Goal: Use online tool/utility: Utilize a website feature to perform a specific function

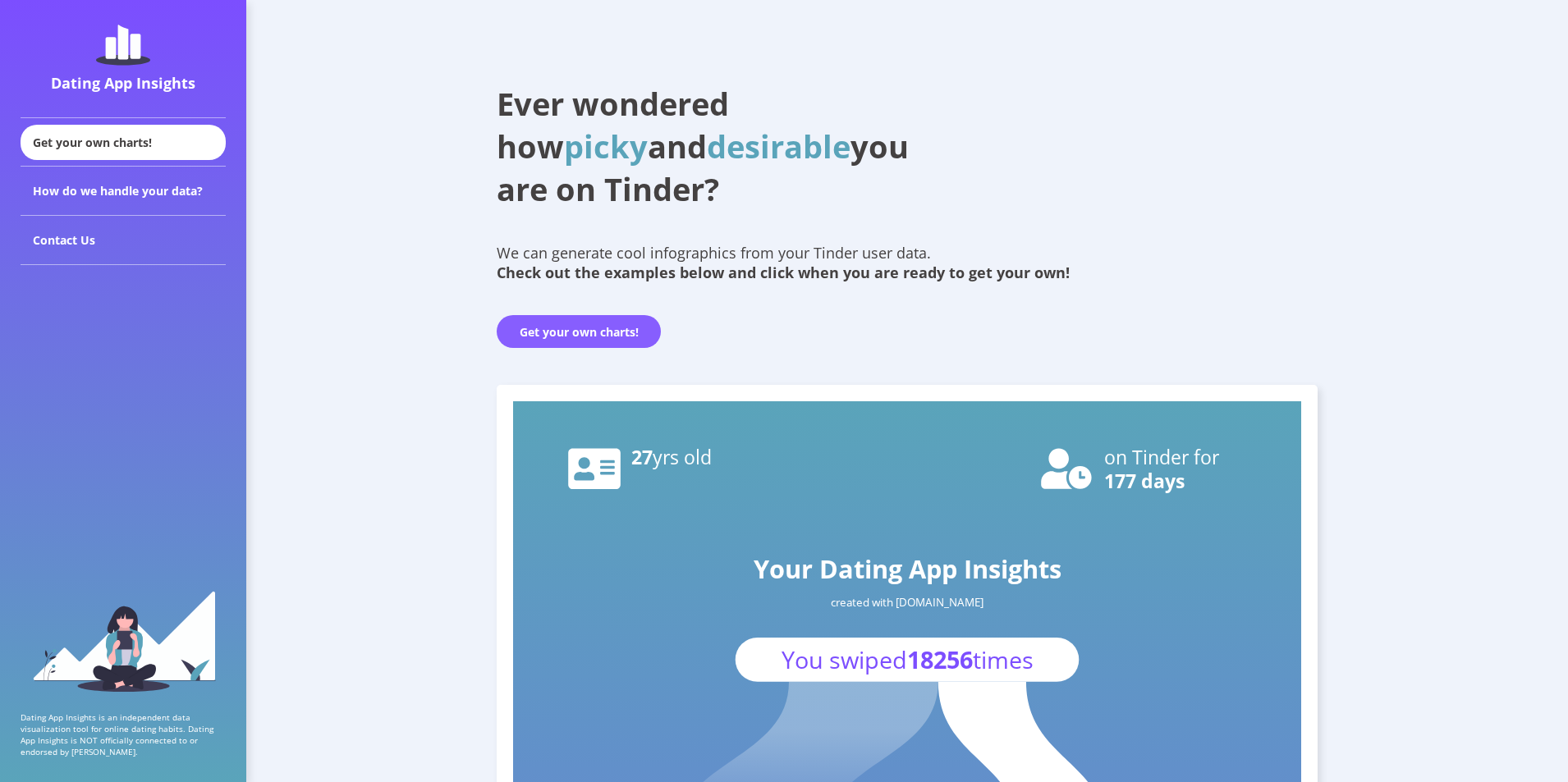
click at [602, 328] on button "Get your own charts!" at bounding box center [579, 331] width 164 height 33
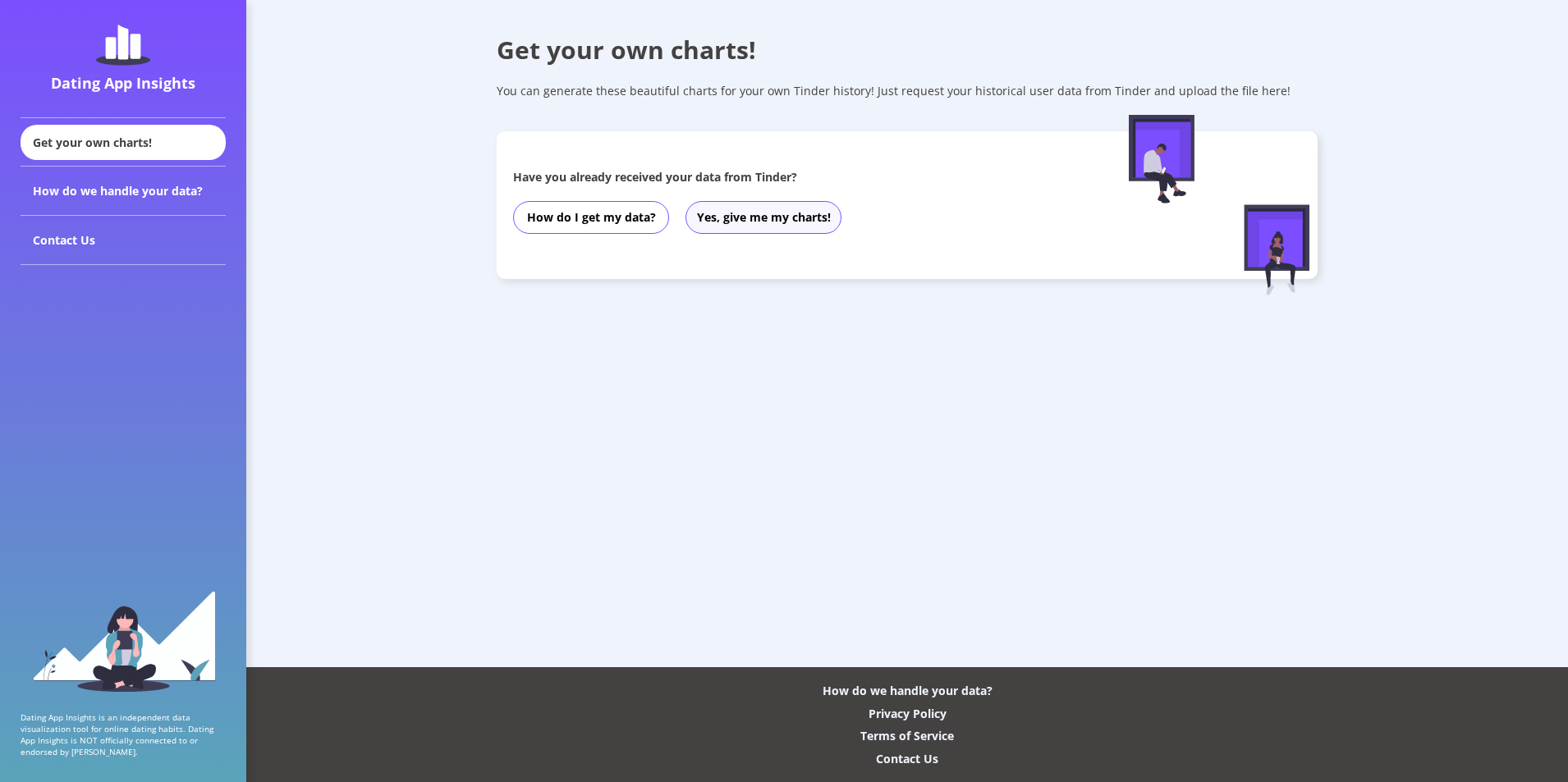
click at [723, 212] on button "Yes, give me my charts!" at bounding box center [763, 218] width 156 height 33
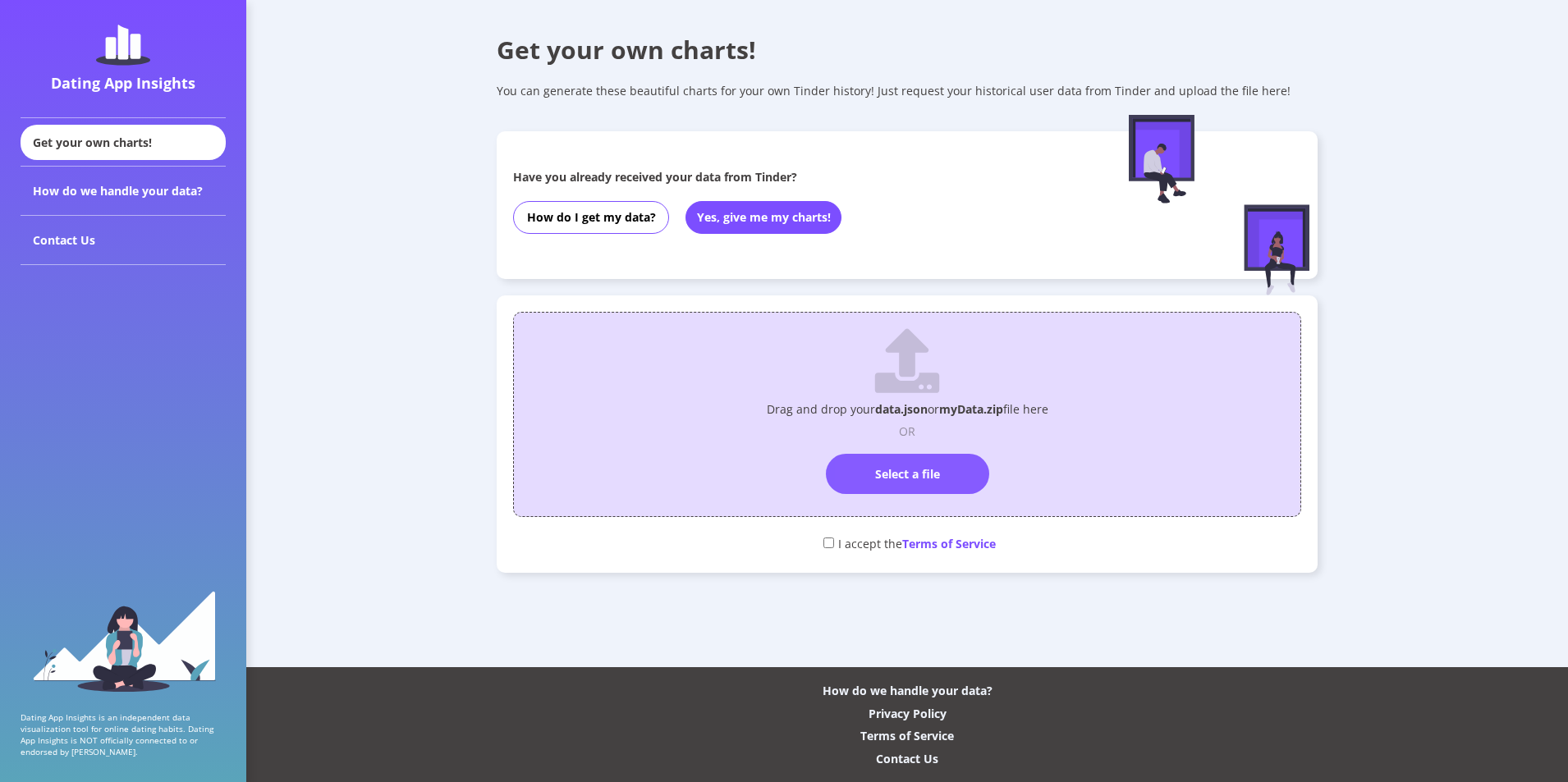
click at [921, 477] on label "Select a file" at bounding box center [907, 473] width 163 height 40
click at [907, 447] on input "Select a file" at bounding box center [907, 447] width 0 height 0
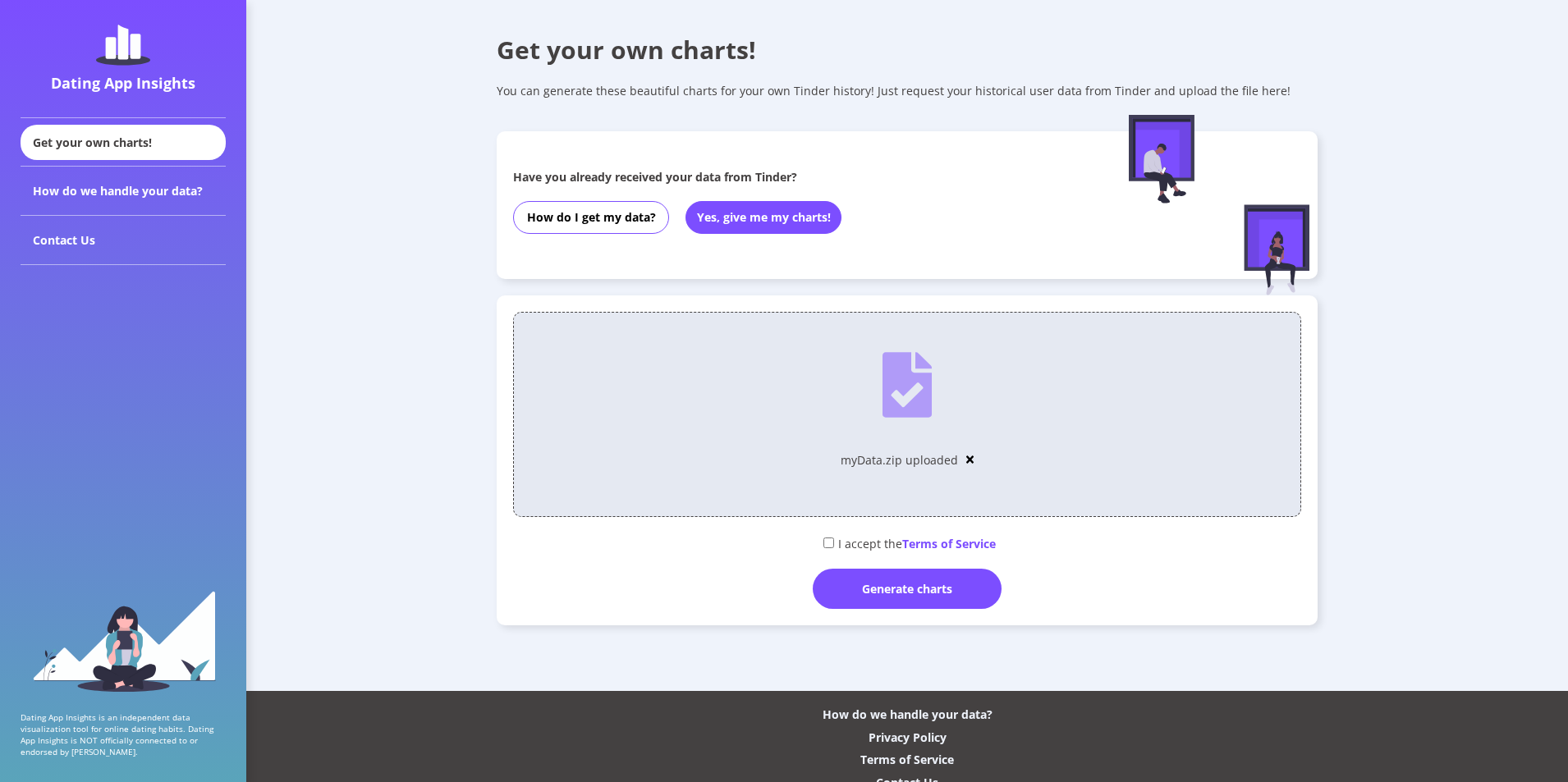
click at [831, 547] on div "I accept the Terms of Service" at bounding box center [907, 543] width 788 height 27
click at [824, 537] on div "I accept the Terms of Service" at bounding box center [907, 543] width 788 height 27
click at [830, 543] on div "I accept the Terms of Service" at bounding box center [907, 543] width 788 height 27
click at [824, 542] on input "checkbox" at bounding box center [828, 543] width 11 height 11
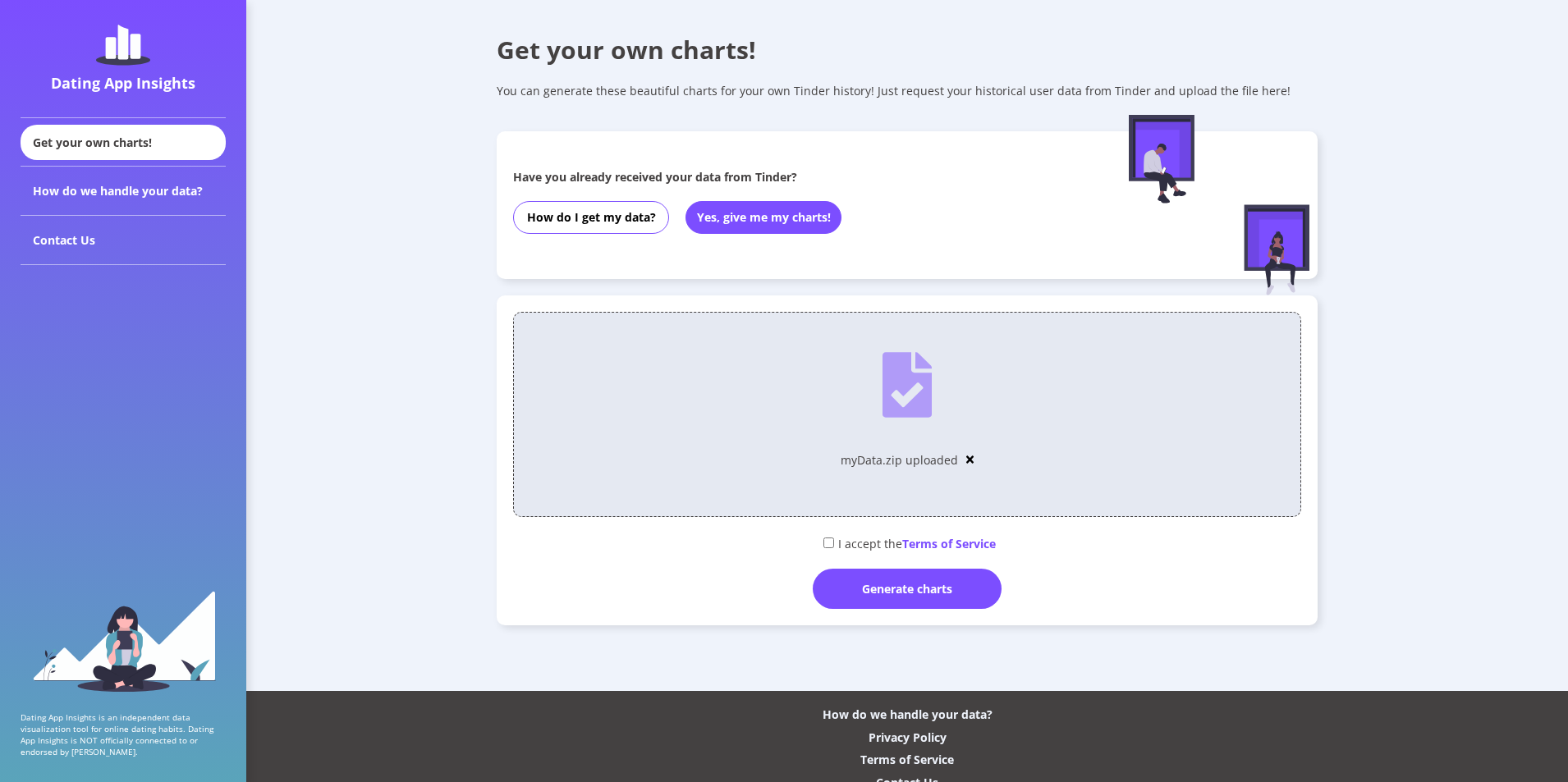
checkbox input "true"
click at [868, 579] on div "Generate charts" at bounding box center [906, 588] width 189 height 40
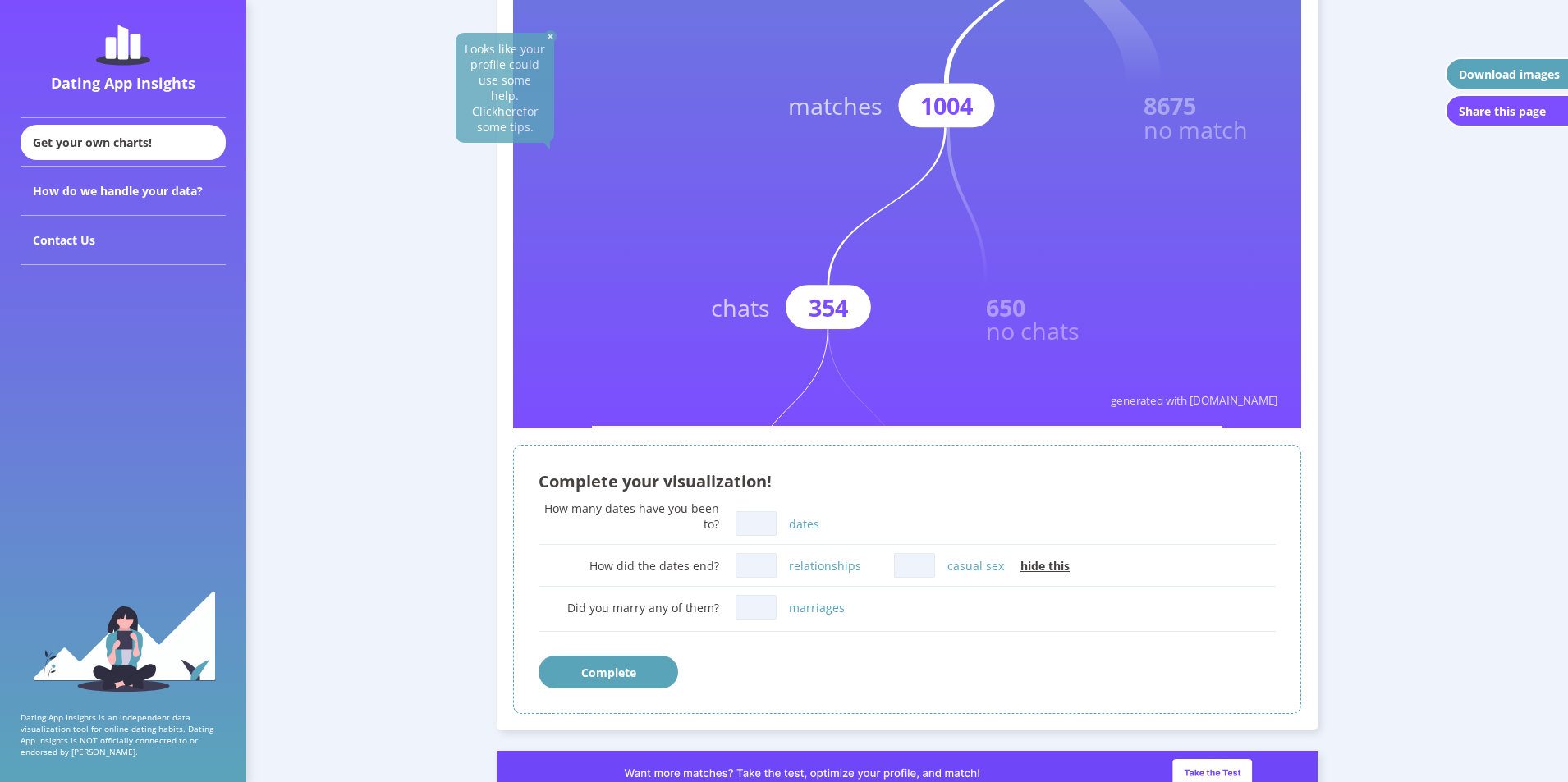
scroll to position [739, 0]
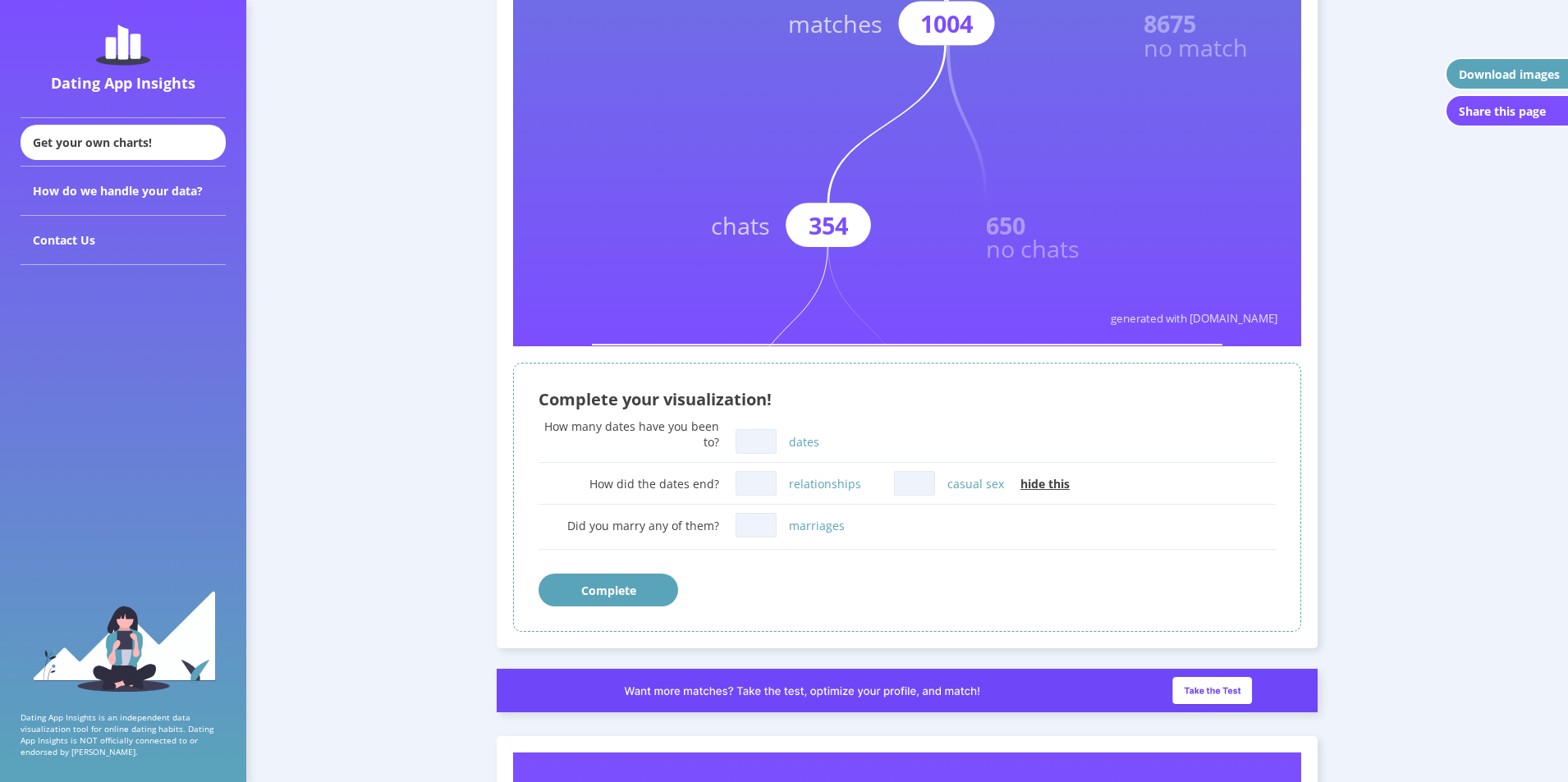
click at [769, 441] on input "dates" at bounding box center [756, 441] width 41 height 24
type input "10"
click at [928, 487] on input "casual sex" at bounding box center [914, 483] width 41 height 24
type input "9"
type input "8"
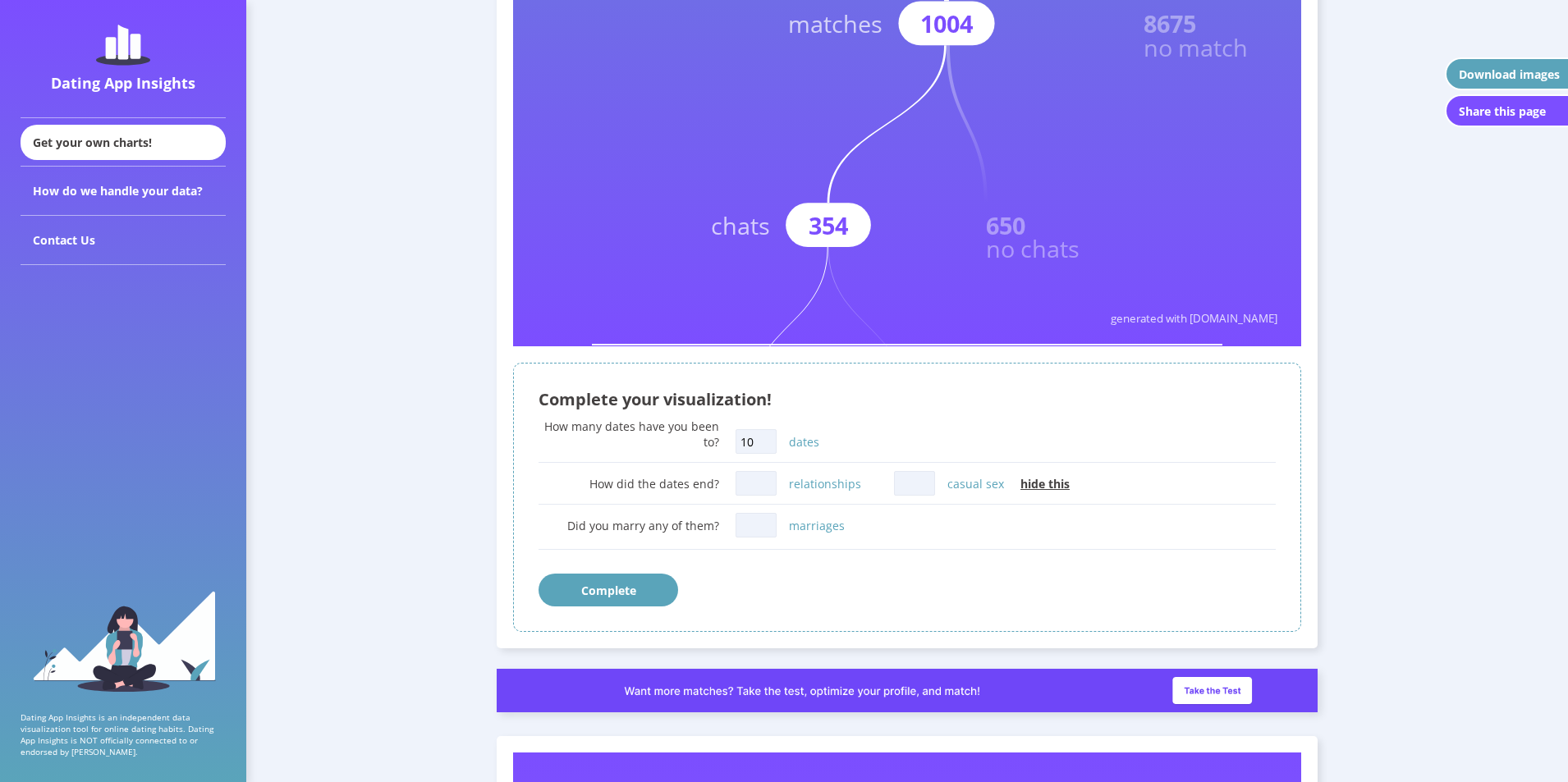
drag, startPoint x: 749, startPoint y: 444, endPoint x: 577, endPoint y: 447, distance: 172.0
click at [577, 447] on div "How many dates have you been to? 10 dates" at bounding box center [907, 438] width 737 height 40
click at [762, 439] on input "10" at bounding box center [756, 441] width 41 height 24
drag, startPoint x: 765, startPoint y: 439, endPoint x: 673, endPoint y: 442, distance: 92.0
click at [670, 442] on div "How many dates have you been to? 10 dates" at bounding box center [907, 438] width 737 height 40
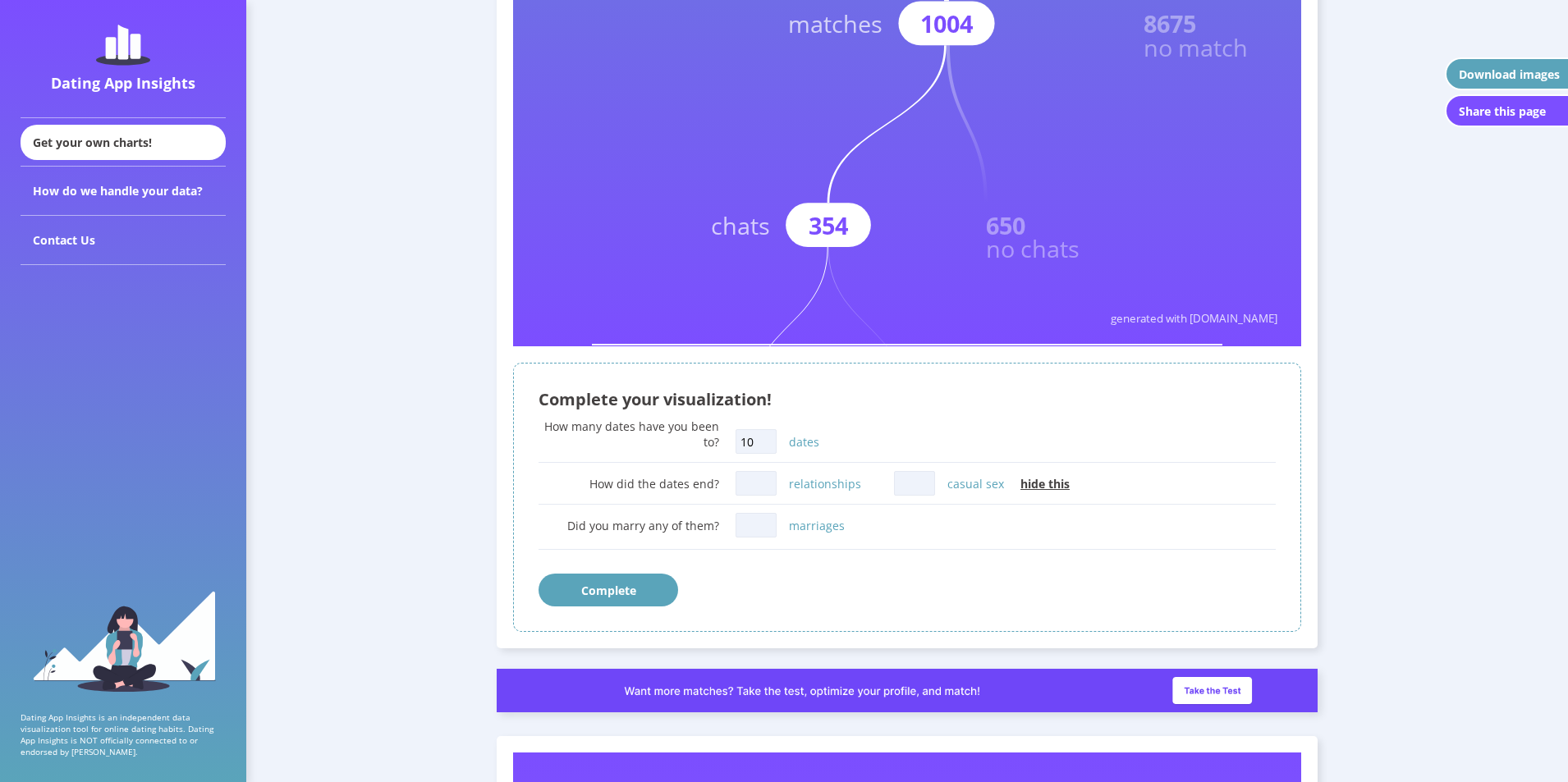
click at [1042, 407] on div "Complete your visualization!" at bounding box center [907, 399] width 737 height 22
click at [902, 488] on input "casual sex" at bounding box center [914, 483] width 41 height 24
click at [887, 444] on div "How many dates have you been to? 10 dates" at bounding box center [907, 438] width 737 height 40
click at [606, 574] on button "Complete" at bounding box center [608, 590] width 140 height 33
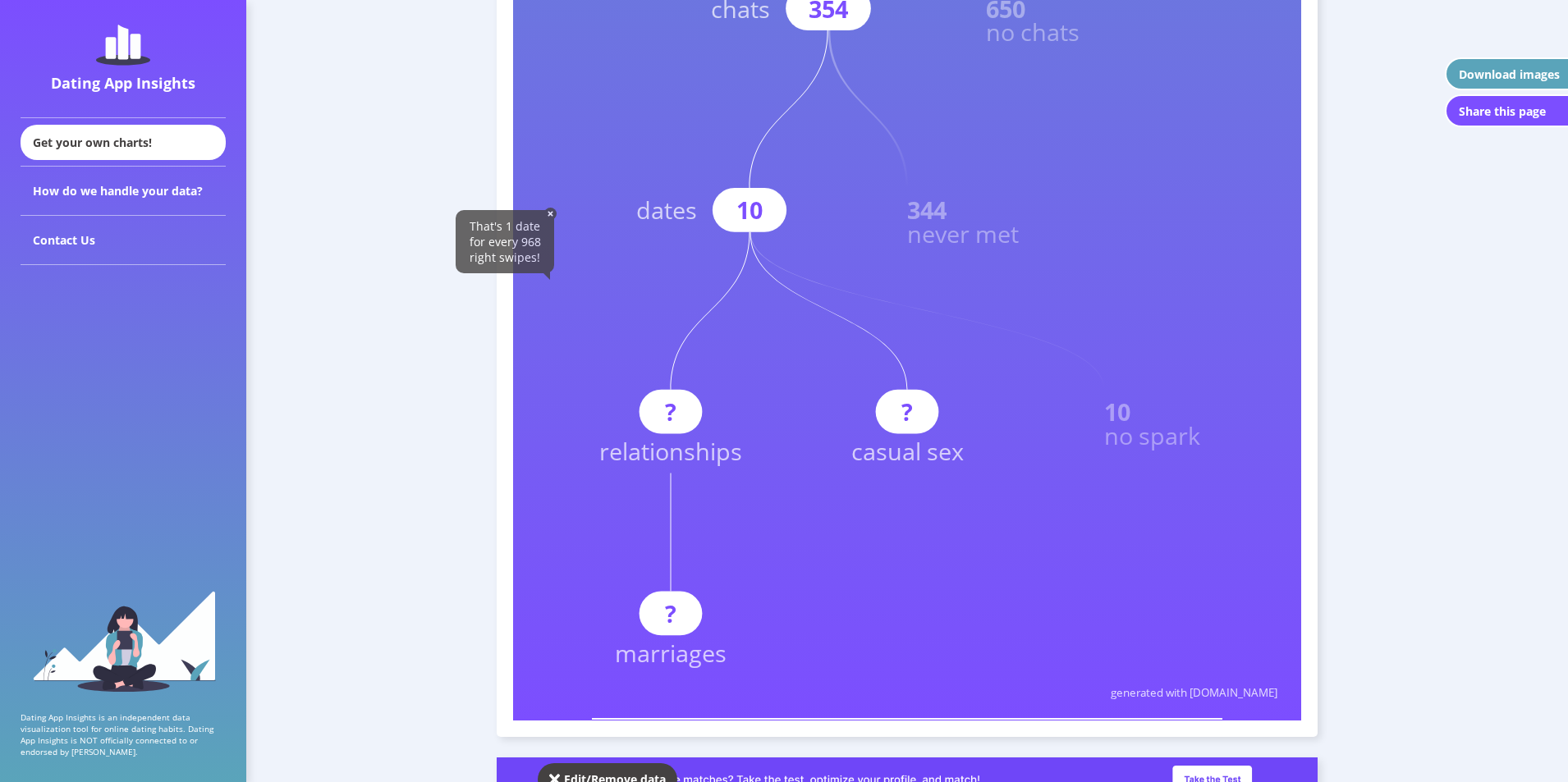
scroll to position [860, 0]
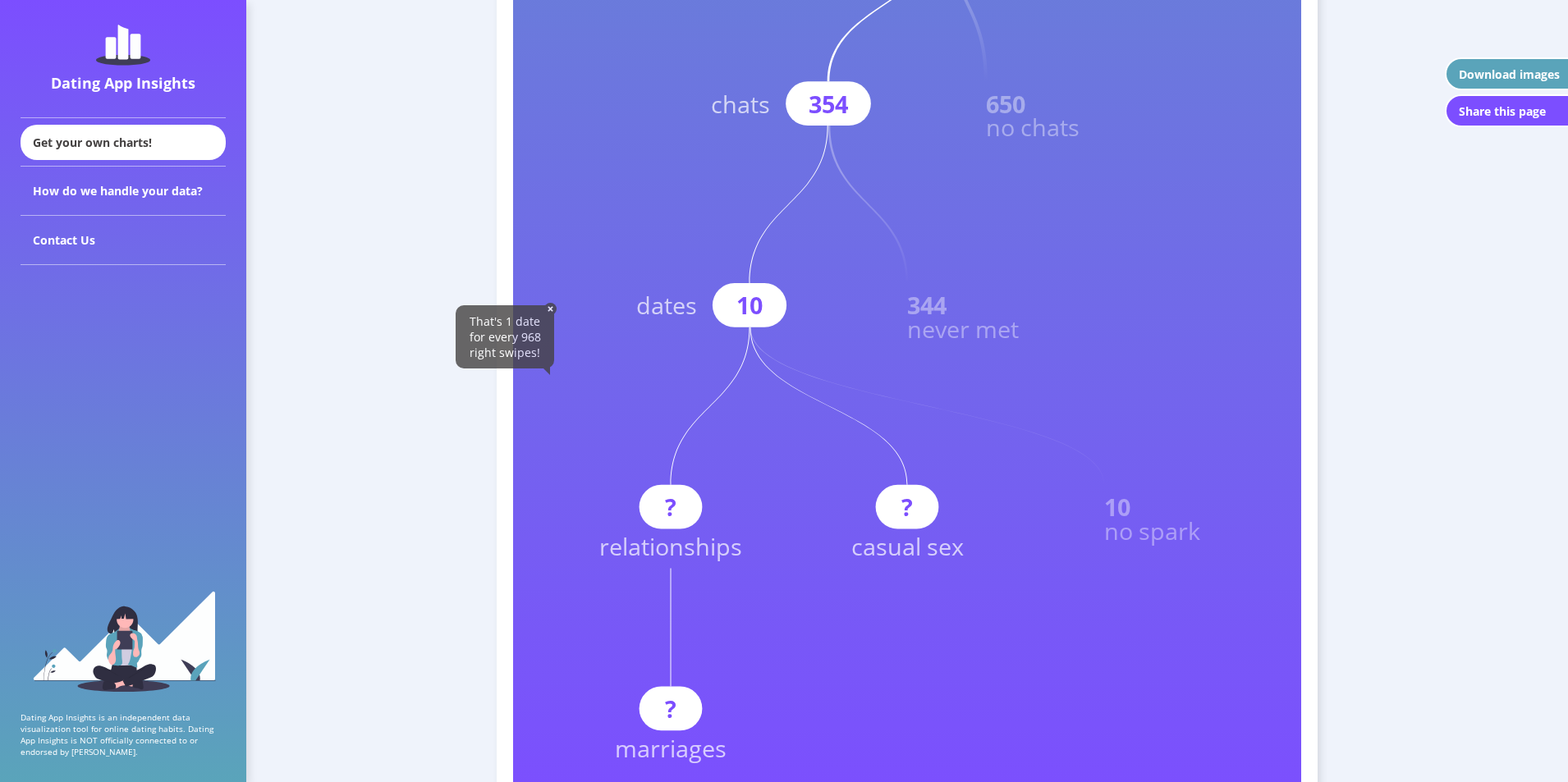
click at [549, 310] on img at bounding box center [550, 309] width 13 height 13
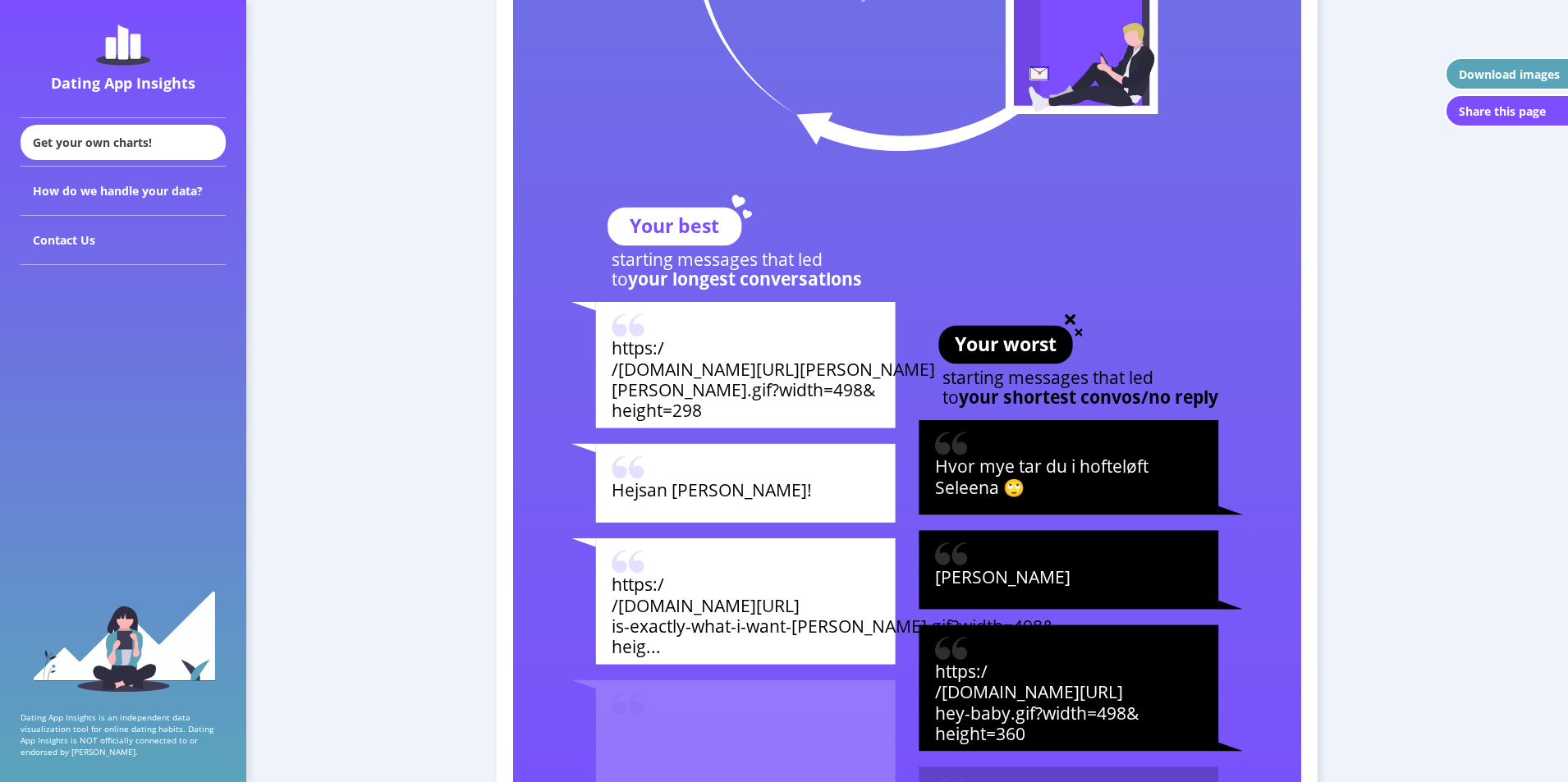
scroll to position [5745, 0]
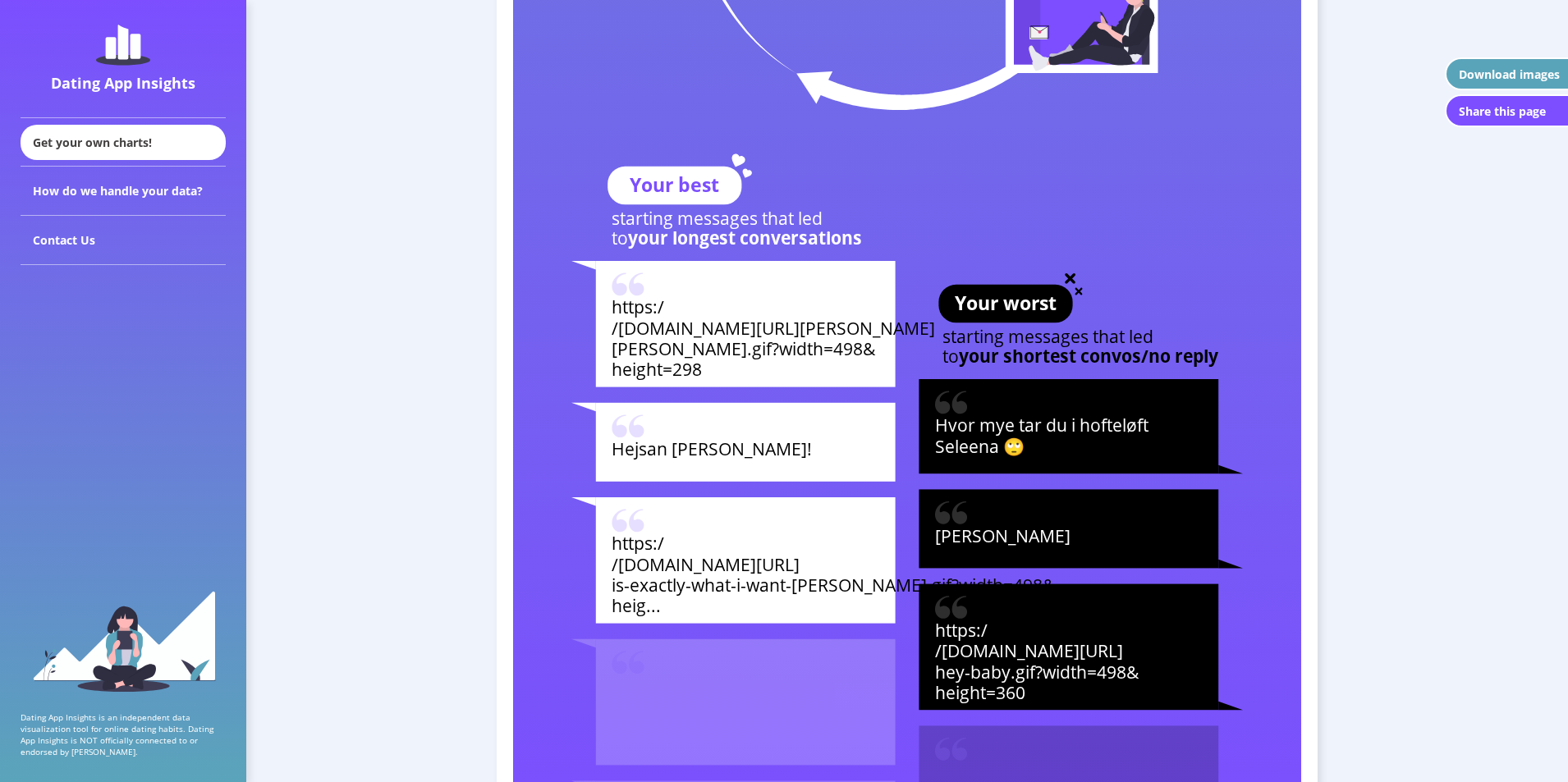
click at [705, 576] on tspan "is-exactly-what-i-want-[PERSON_NAME].gif?width=498&" at bounding box center [833, 585] width 444 height 23
click at [672, 335] on tspan "/[DOMAIN_NAME][URL][PERSON_NAME]" at bounding box center [772, 327] width 324 height 23
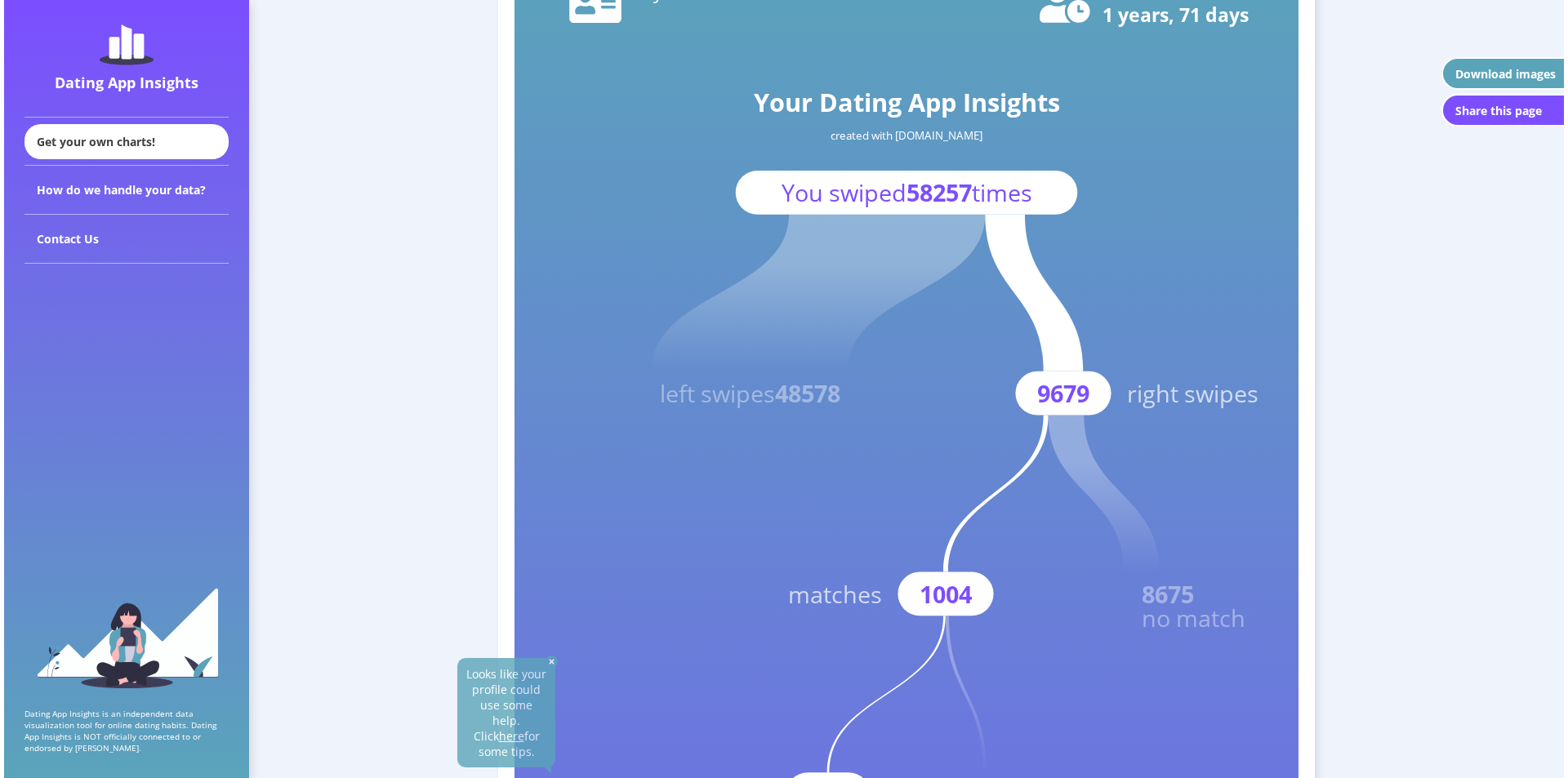
scroll to position [0, 0]
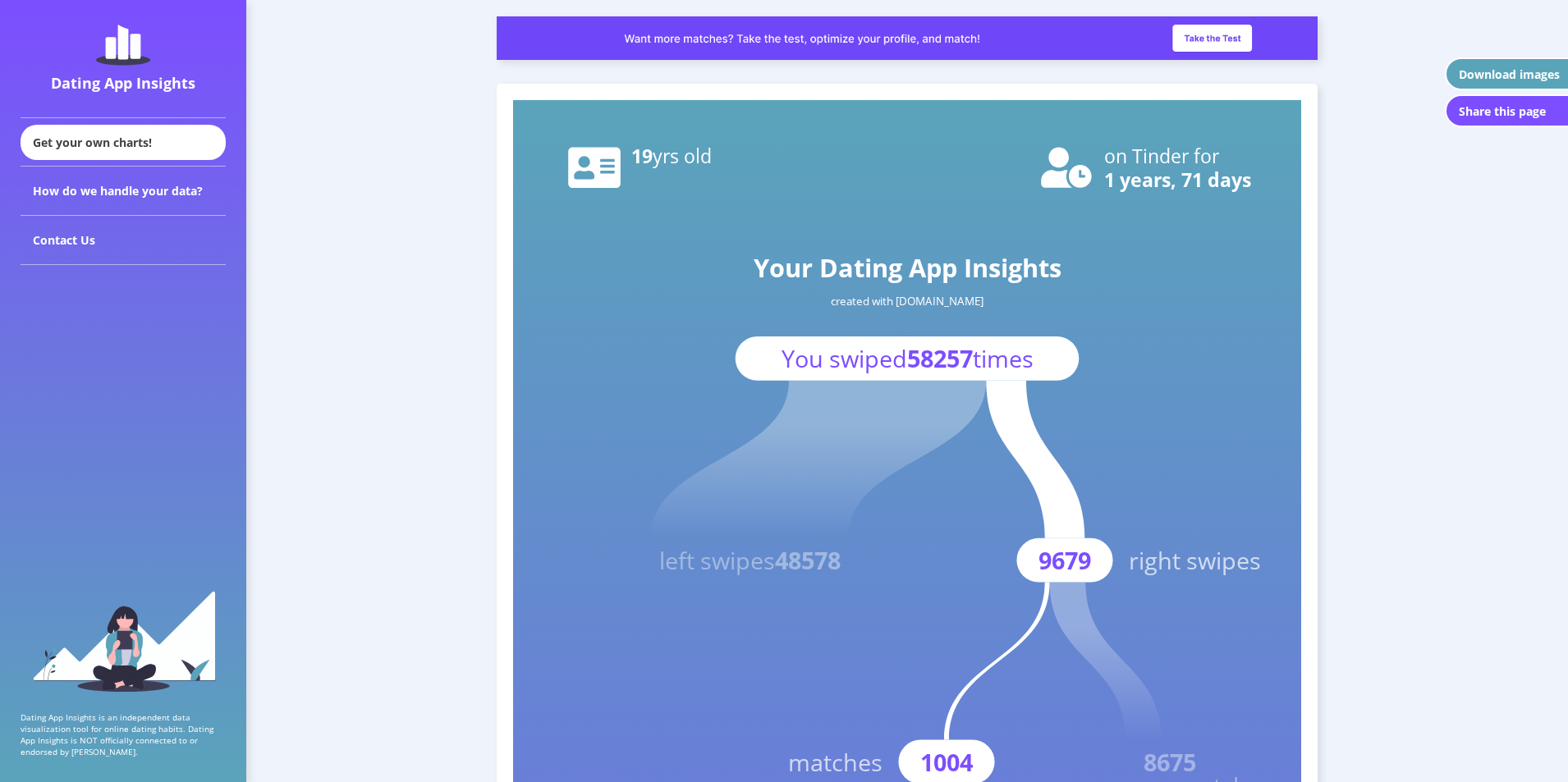
click at [1471, 74] on div "Download images" at bounding box center [1508, 74] width 101 height 16
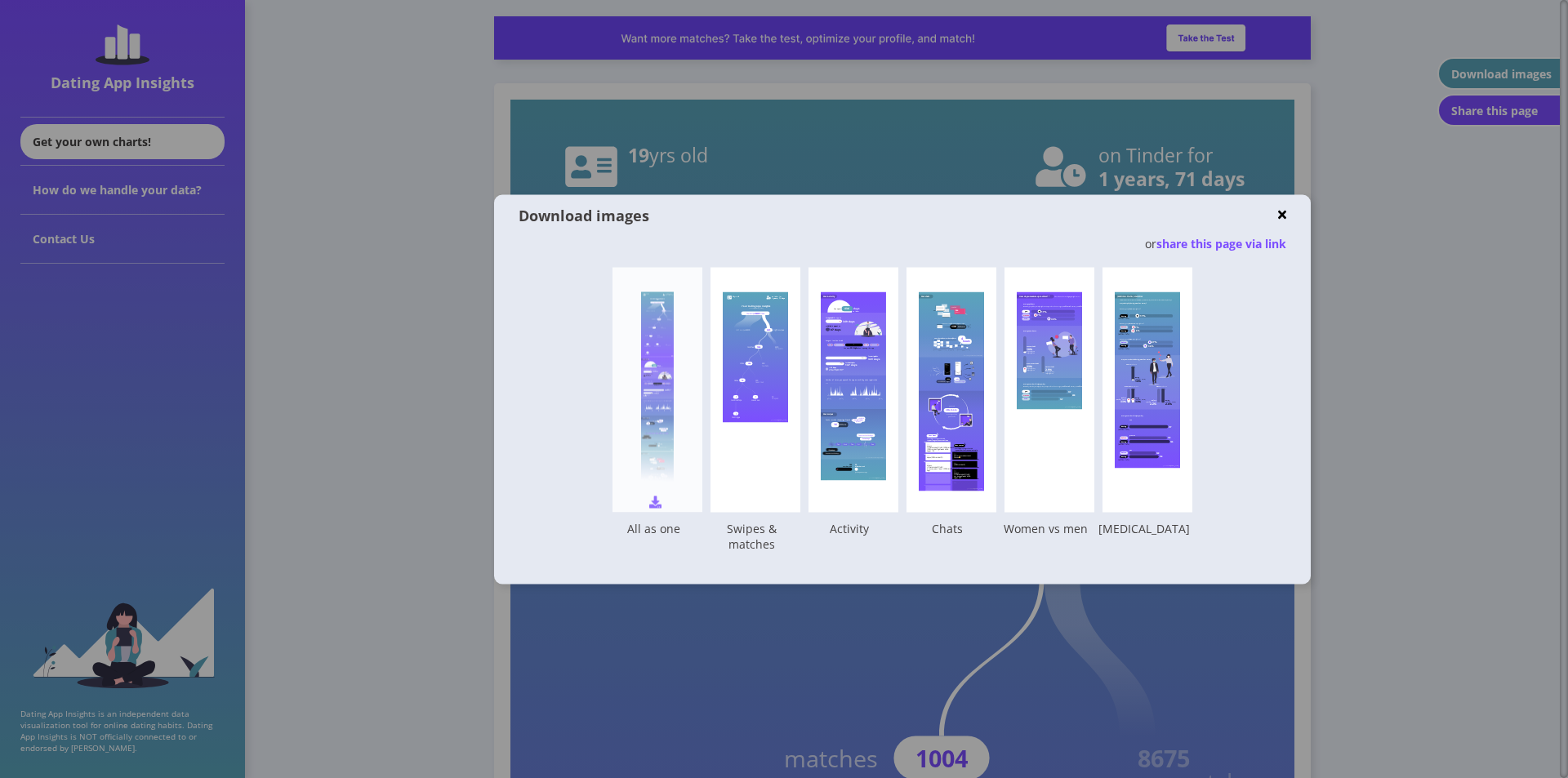
drag, startPoint x: 657, startPoint y: 494, endPoint x: 695, endPoint y: 489, distance: 38.3
click at [658, 494] on div "Your Dating App Insights created with [DOMAIN_NAME] You swiped 58257 times left…" at bounding box center [658, 390] width 89 height 245
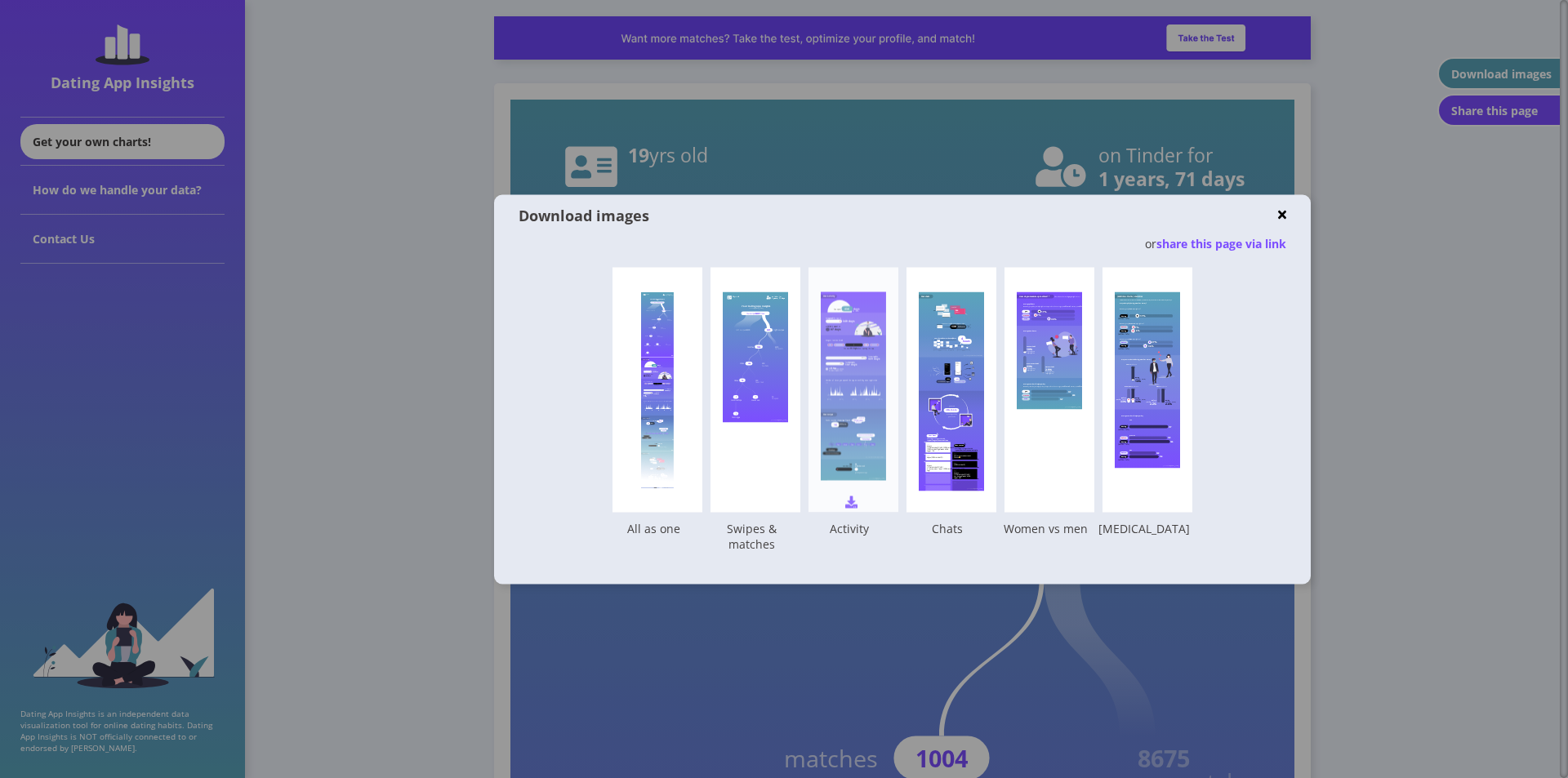
drag, startPoint x: 761, startPoint y: 493, endPoint x: 842, endPoint y: 484, distance: 81.5
click at [761, 493] on div "Your Dating App Insights created with [DOMAIN_NAME] You swiped 58257 times left…" at bounding box center [755, 390] width 89 height 245
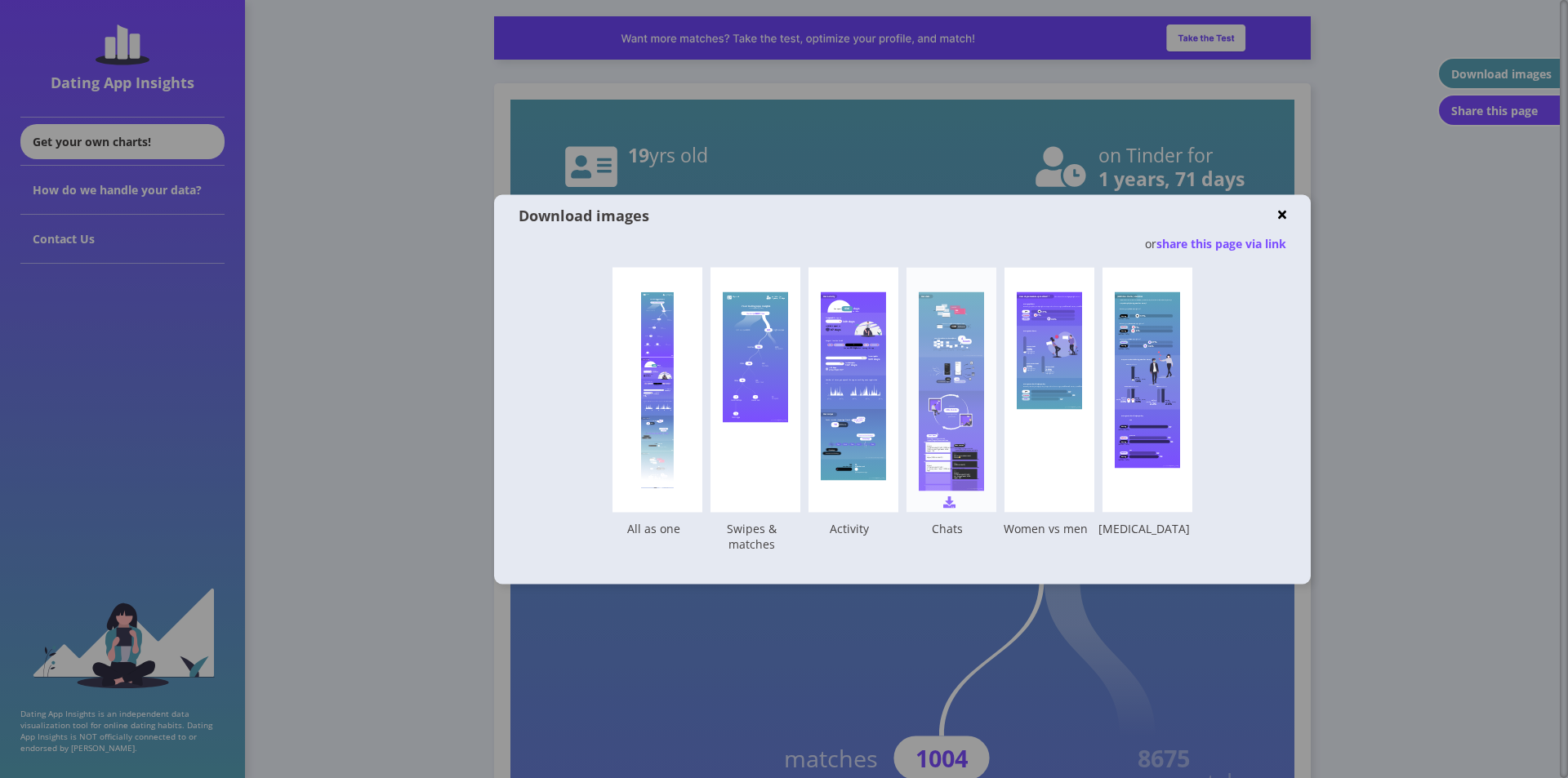
click at [842, 486] on div "Your Activity You spent days on Tinder 436 You opened the app on 349 days and d…" at bounding box center [853, 390] width 89 height 245
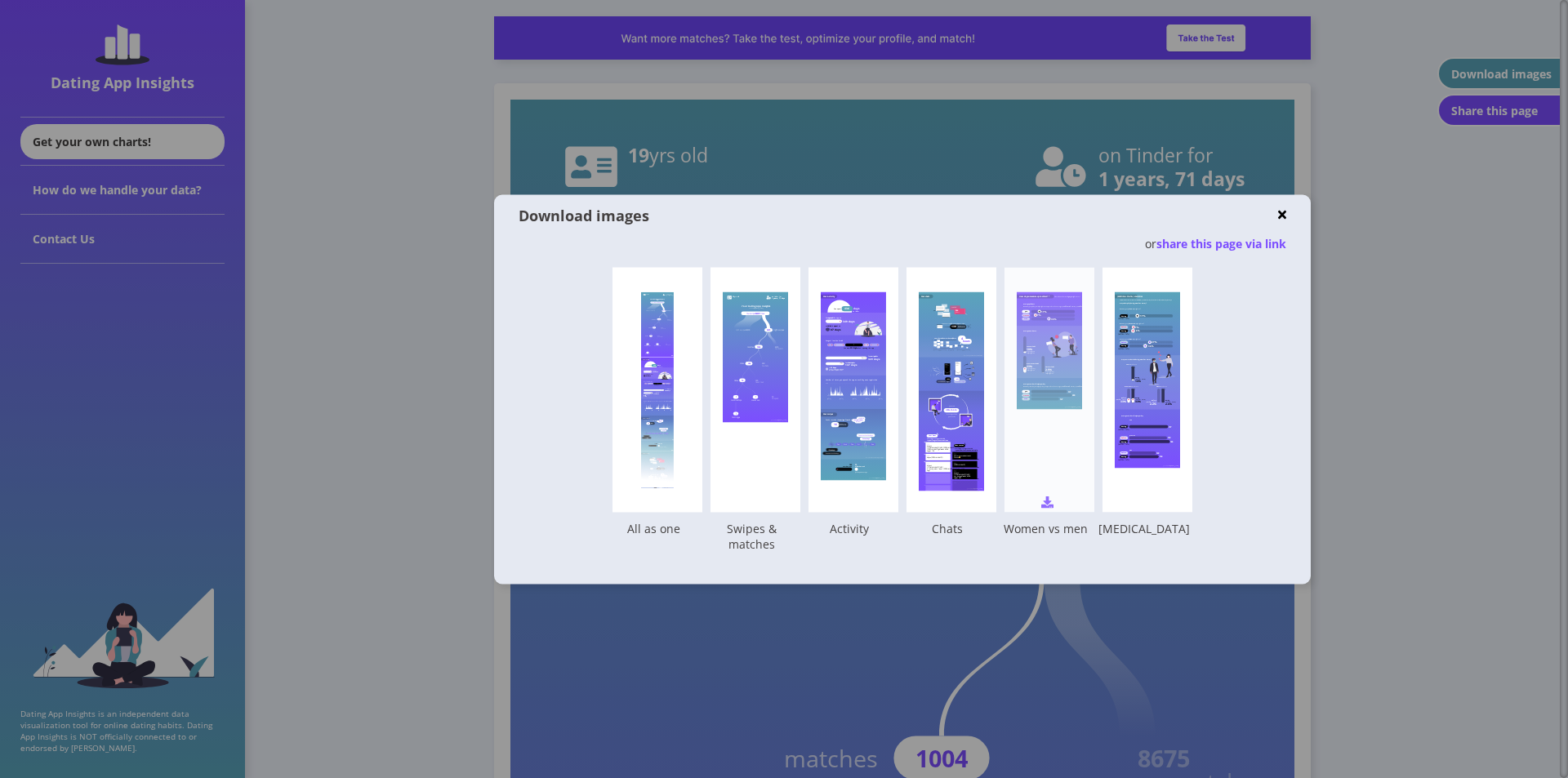
drag, startPoint x: 949, startPoint y: 495, endPoint x: 1046, endPoint y: 484, distance: 97.6
click at [947, 496] on div "Your chats You had 354 chats You never replied to opening messages times 139 Yo…" at bounding box center [951, 390] width 89 height 245
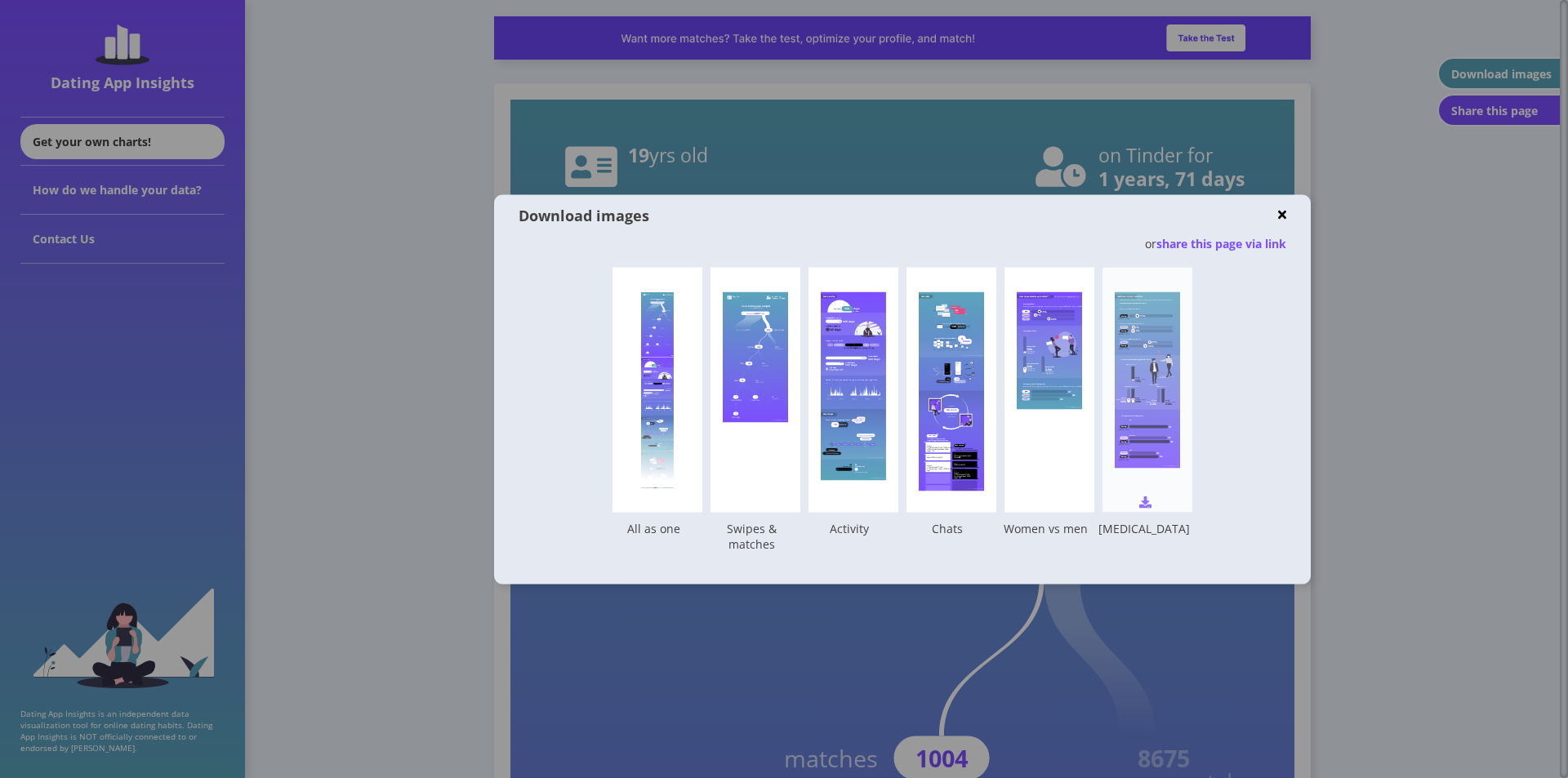
drag, startPoint x: 1045, startPoint y: 481, endPoint x: 1143, endPoint y: 494, distance: 98.9
click at [1045, 481] on div "How do you measure up to others? * * based on other Dating App Insights users A…" at bounding box center [1050, 390] width 89 height 245
click at [1157, 499] on div "[MEDICAL_DATA] statistics * 'Before' sections are not available for you because…" at bounding box center [1147, 390] width 89 height 245
click at [1279, 216] on img at bounding box center [1282, 215] width 8 height 13
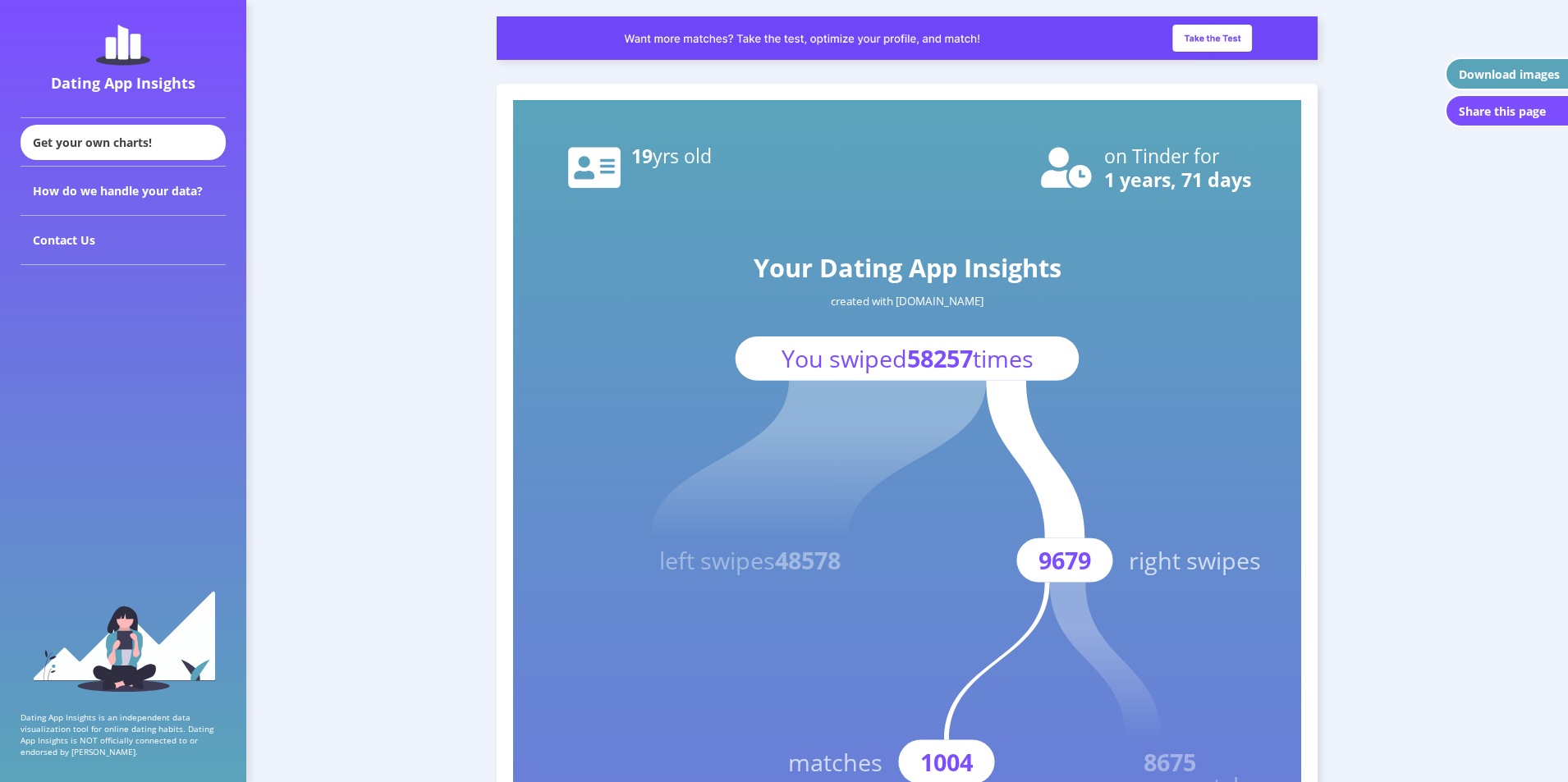
click at [1543, 74] on div "Download images" at bounding box center [1508, 74] width 101 height 16
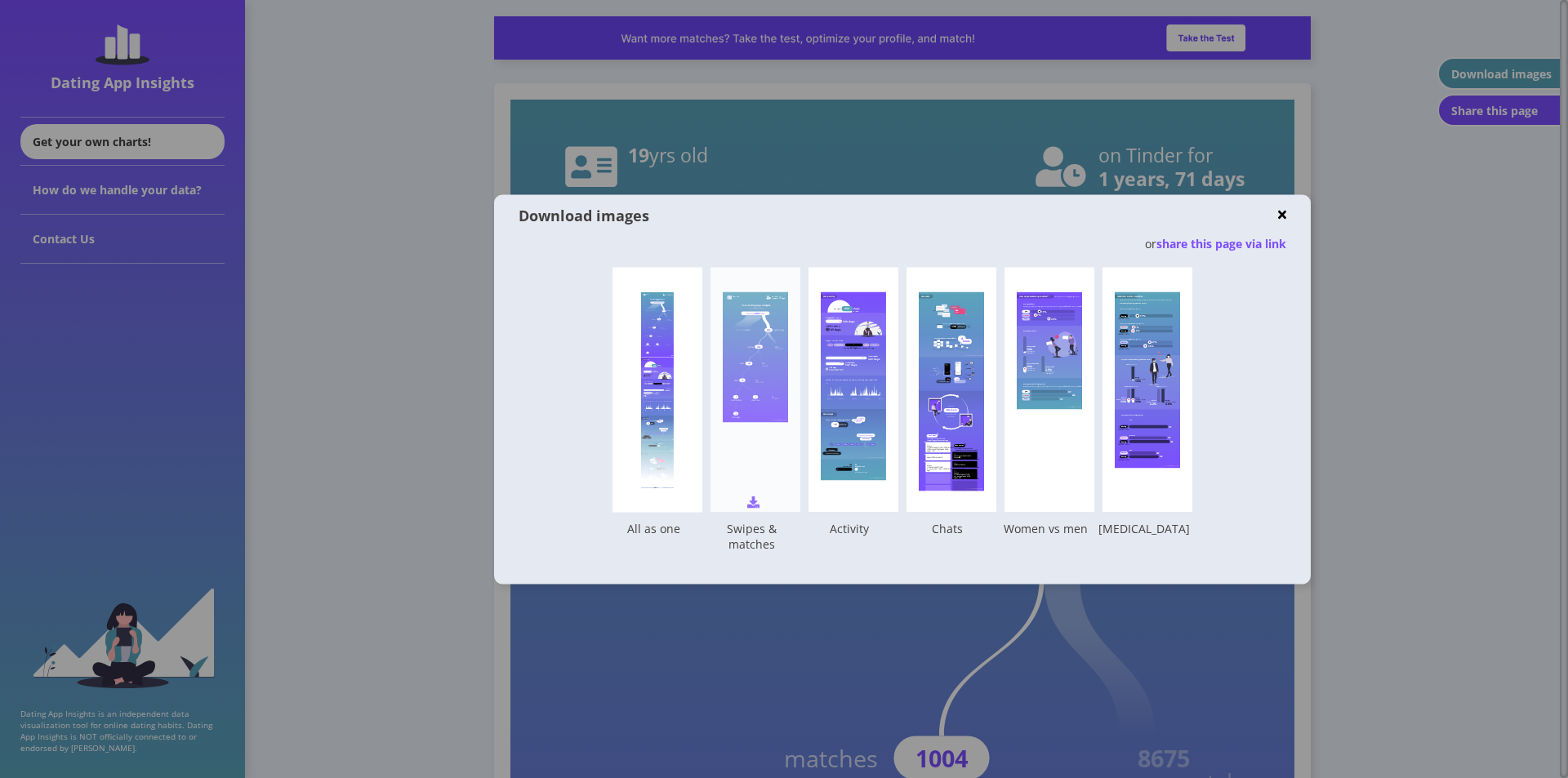
click at [774, 414] on rect at bounding box center [755, 357] width 65 height 130
